Goal: Information Seeking & Learning: Learn about a topic

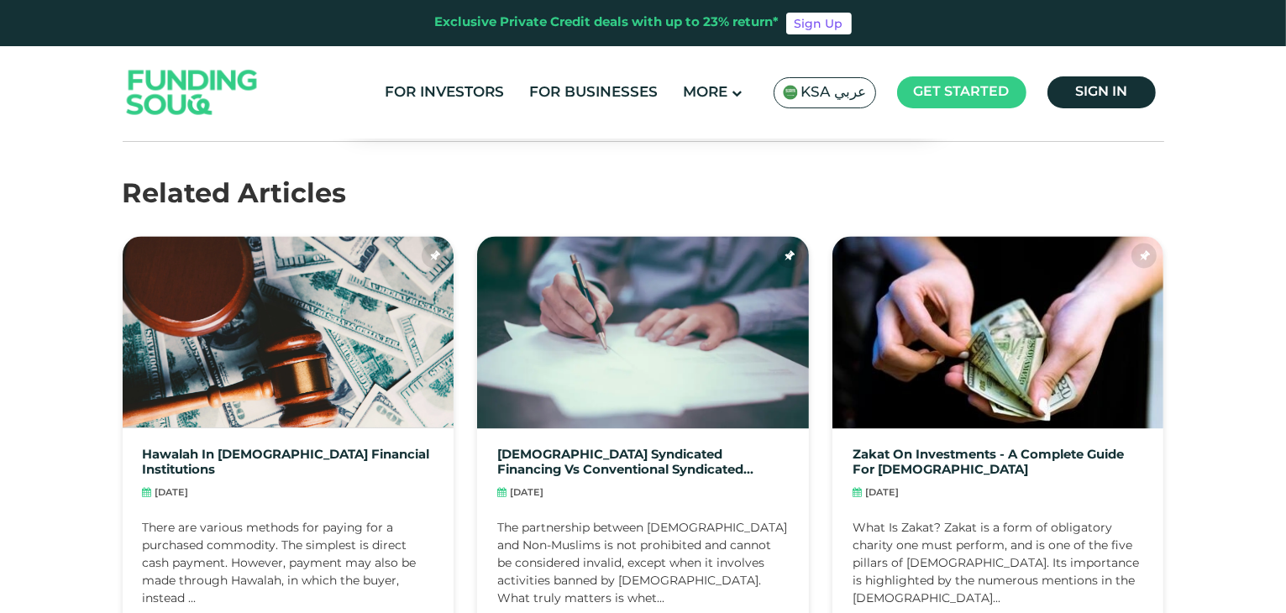
scroll to position [3511, 0]
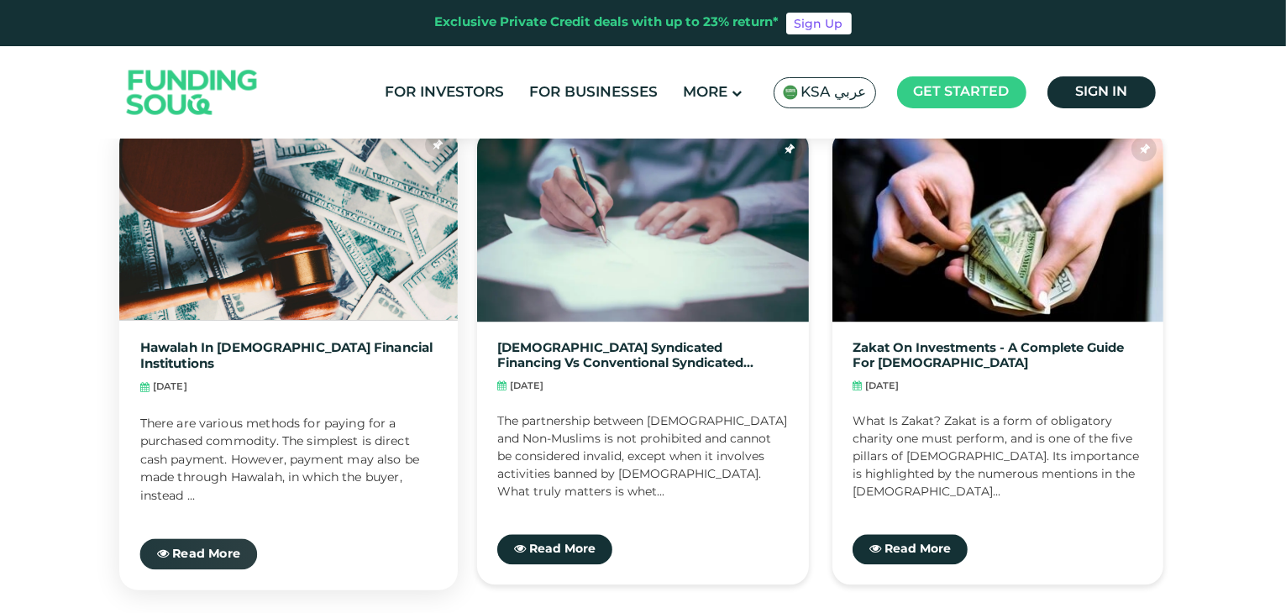
click at [218, 548] on span "Read More" at bounding box center [206, 554] width 68 height 12
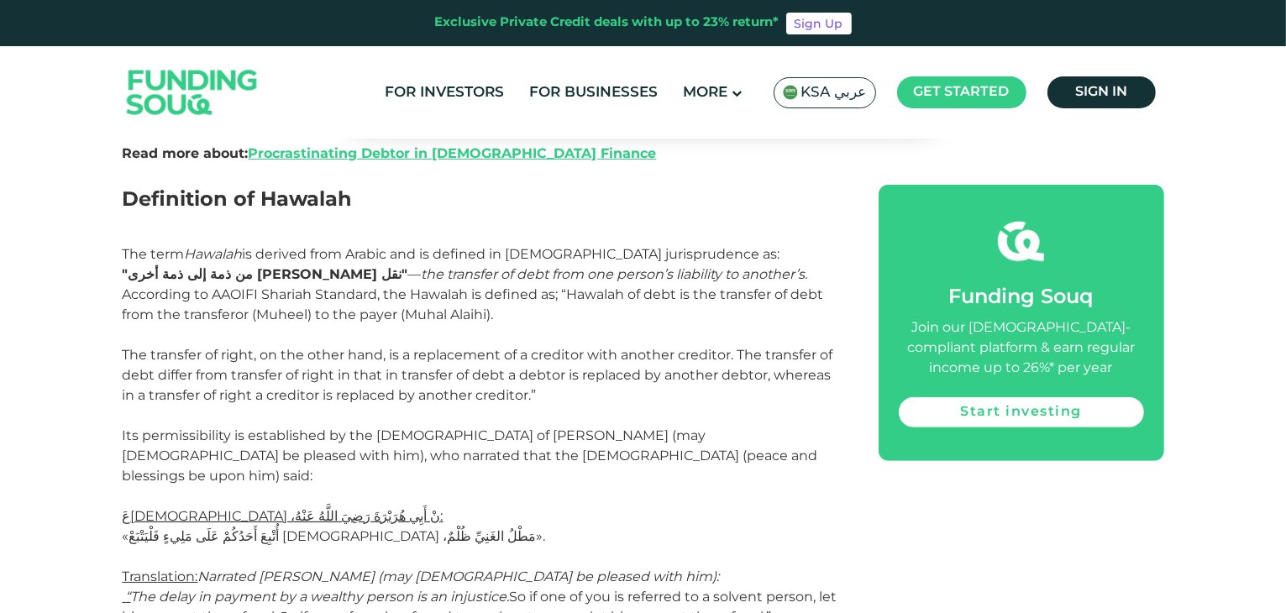
scroll to position [1085, 0]
click at [1284, 122] on header "Exclusive Private Credit deals with up to 23% return* Sign Up For Investors For…" at bounding box center [643, 69] width 1286 height 139
drag, startPoint x: 1284, startPoint y: 122, endPoint x: 1281, endPoint y: 135, distance: 13.7
click at [1281, 135] on header "Exclusive Private Credit deals with up to 23% return* Sign Up For Investors For…" at bounding box center [643, 69] width 1286 height 139
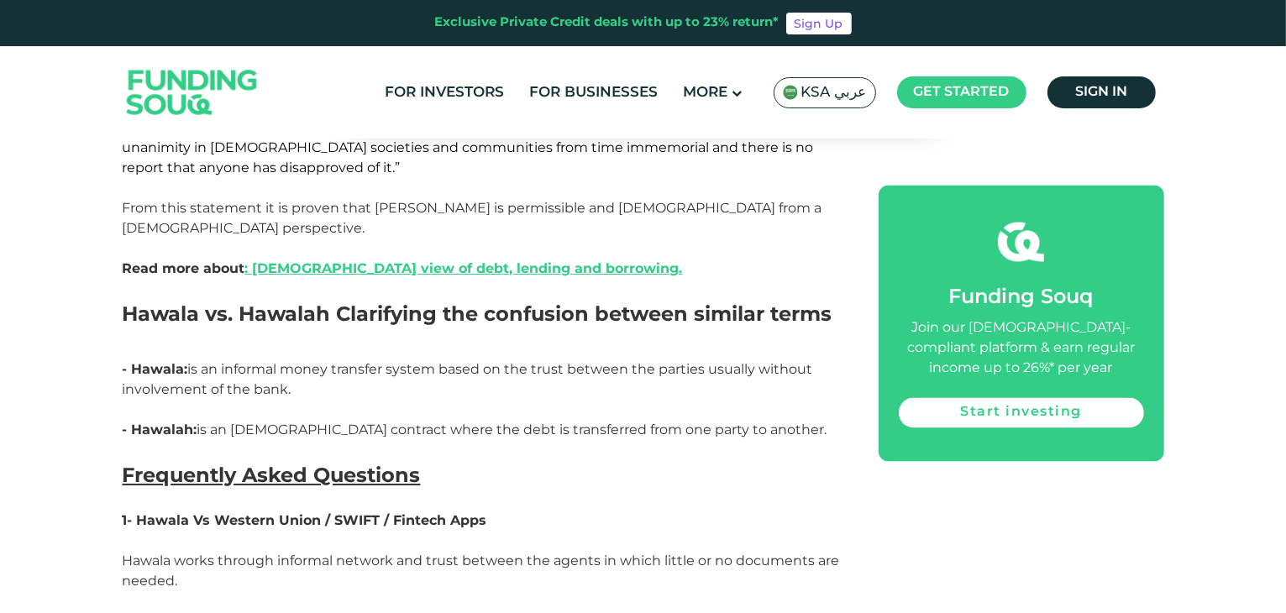
scroll to position [3023, 0]
